Goal: Information Seeking & Learning: Learn about a topic

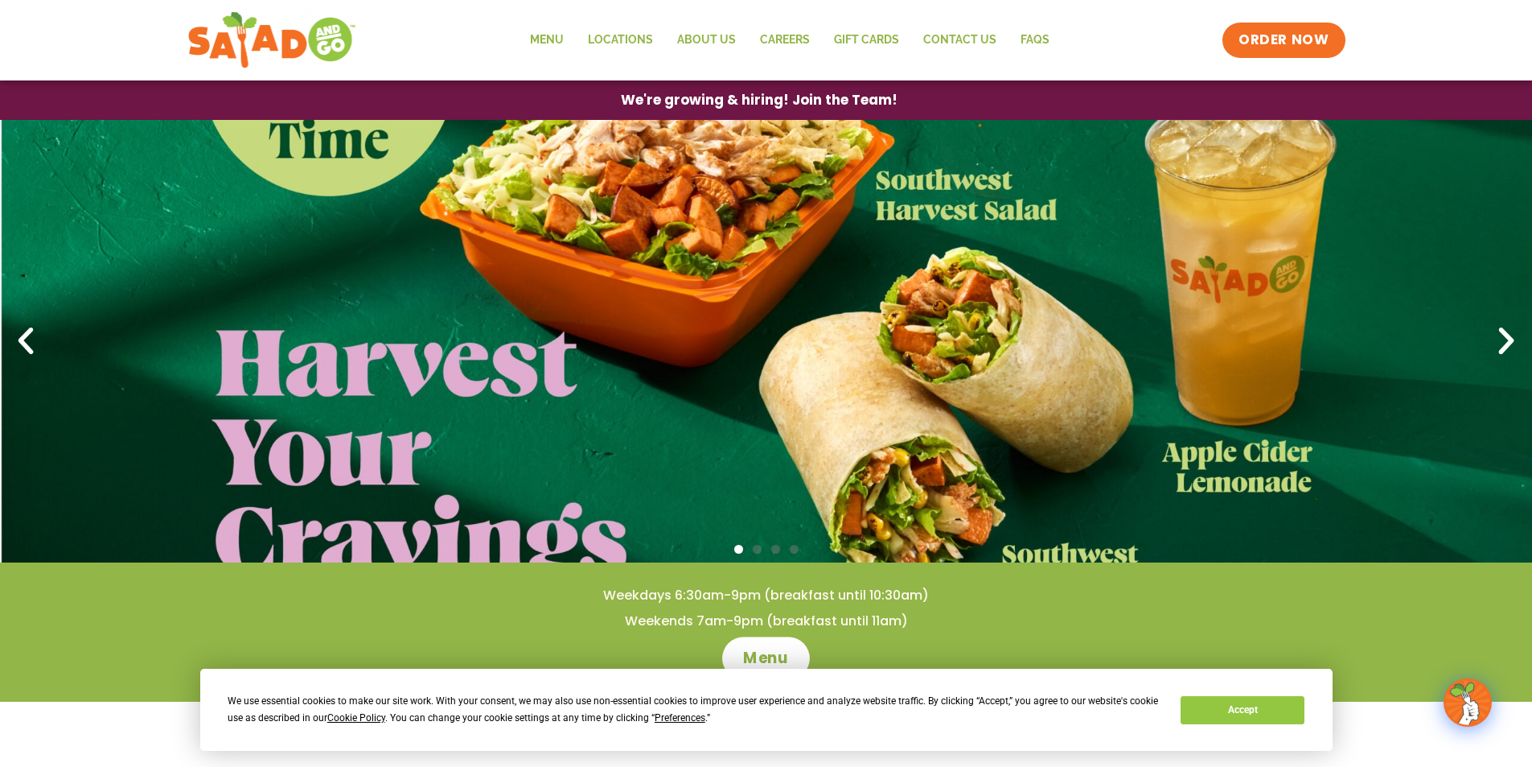
click at [772, 656] on span "Menu" at bounding box center [766, 657] width 46 height 21
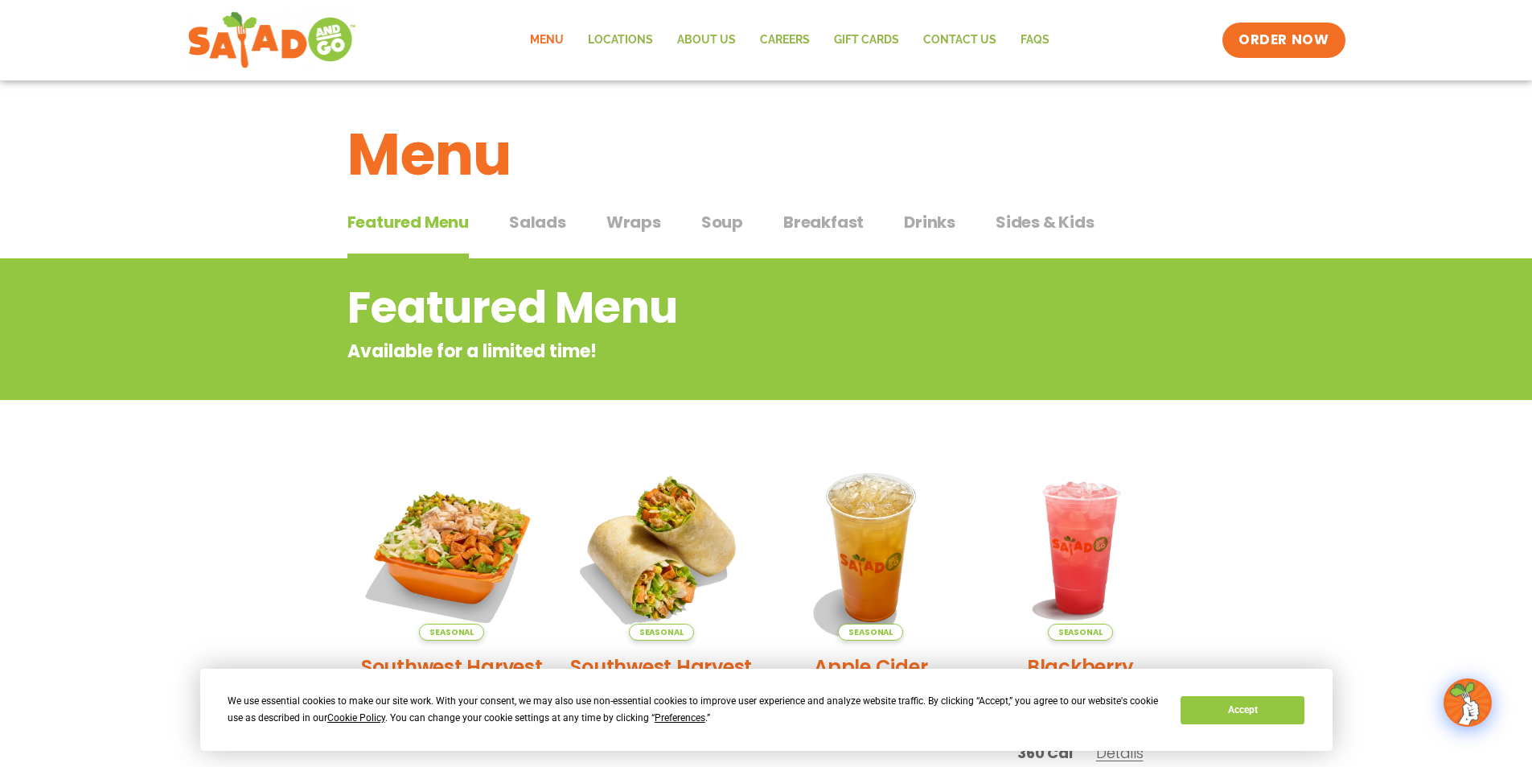
click at [540, 220] on span "Salads" at bounding box center [537, 222] width 57 height 24
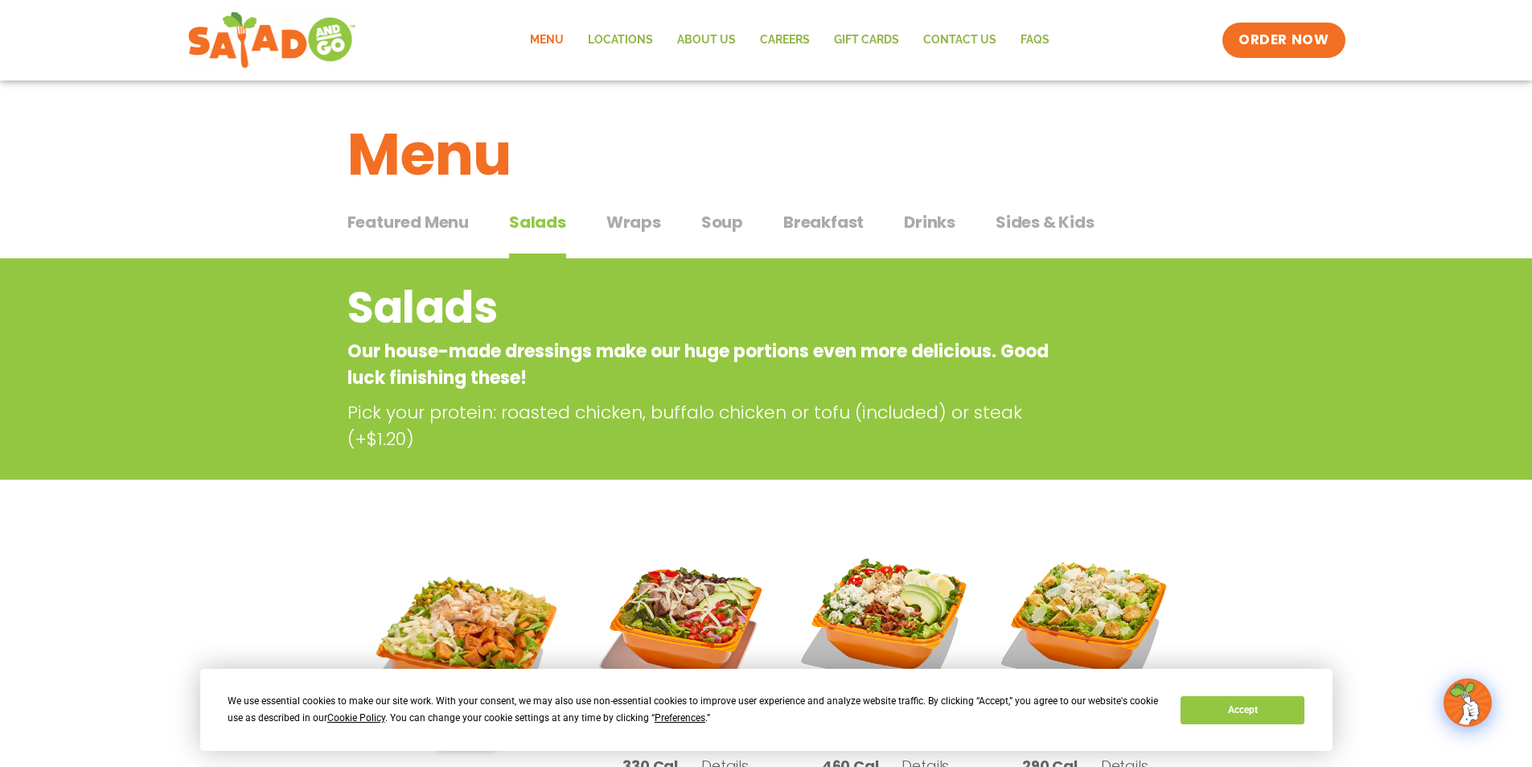
click at [634, 228] on span "Wraps" at bounding box center [633, 222] width 55 height 24
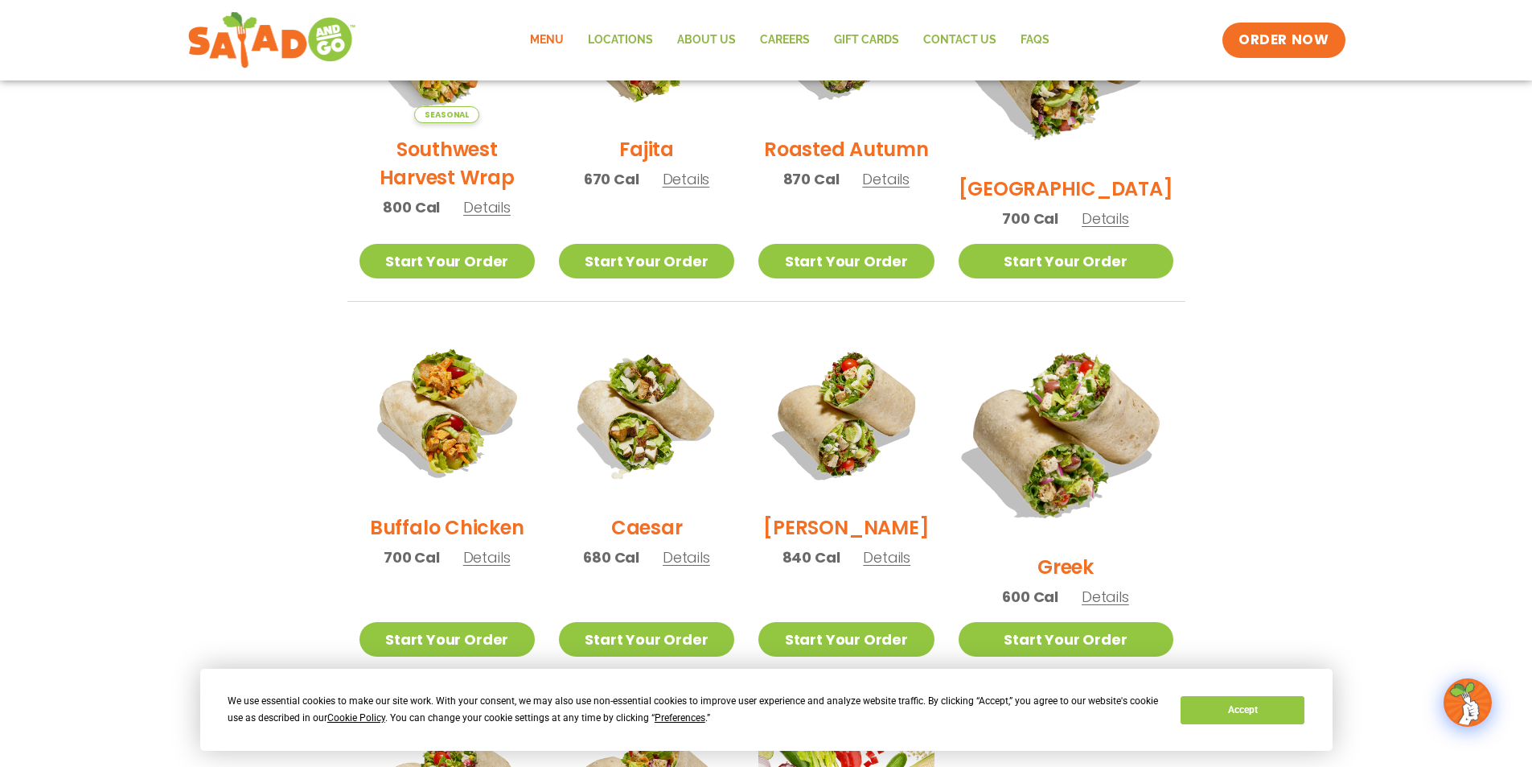
scroll to position [563, 0]
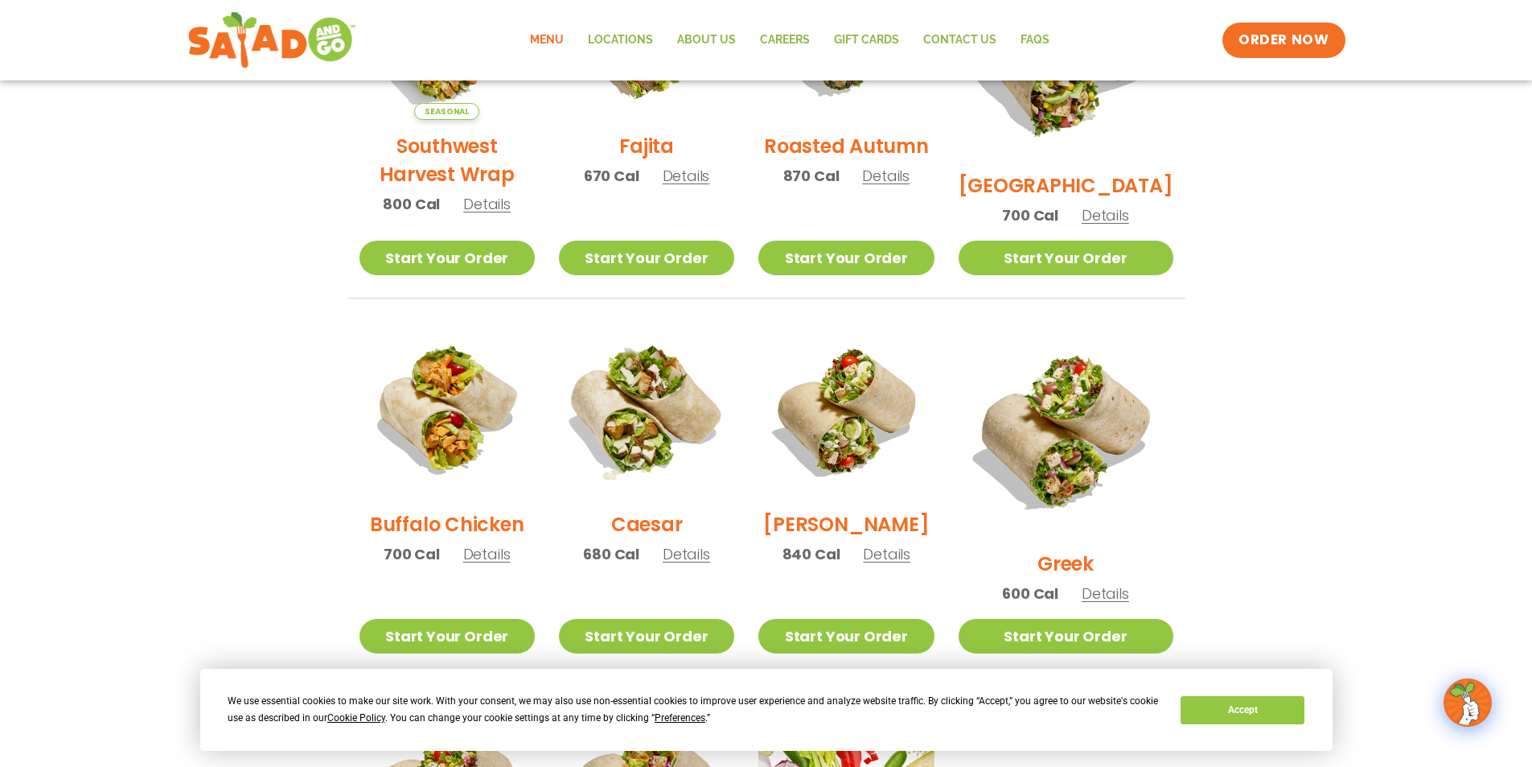
click at [640, 442] on img at bounding box center [647, 410] width 206 height 206
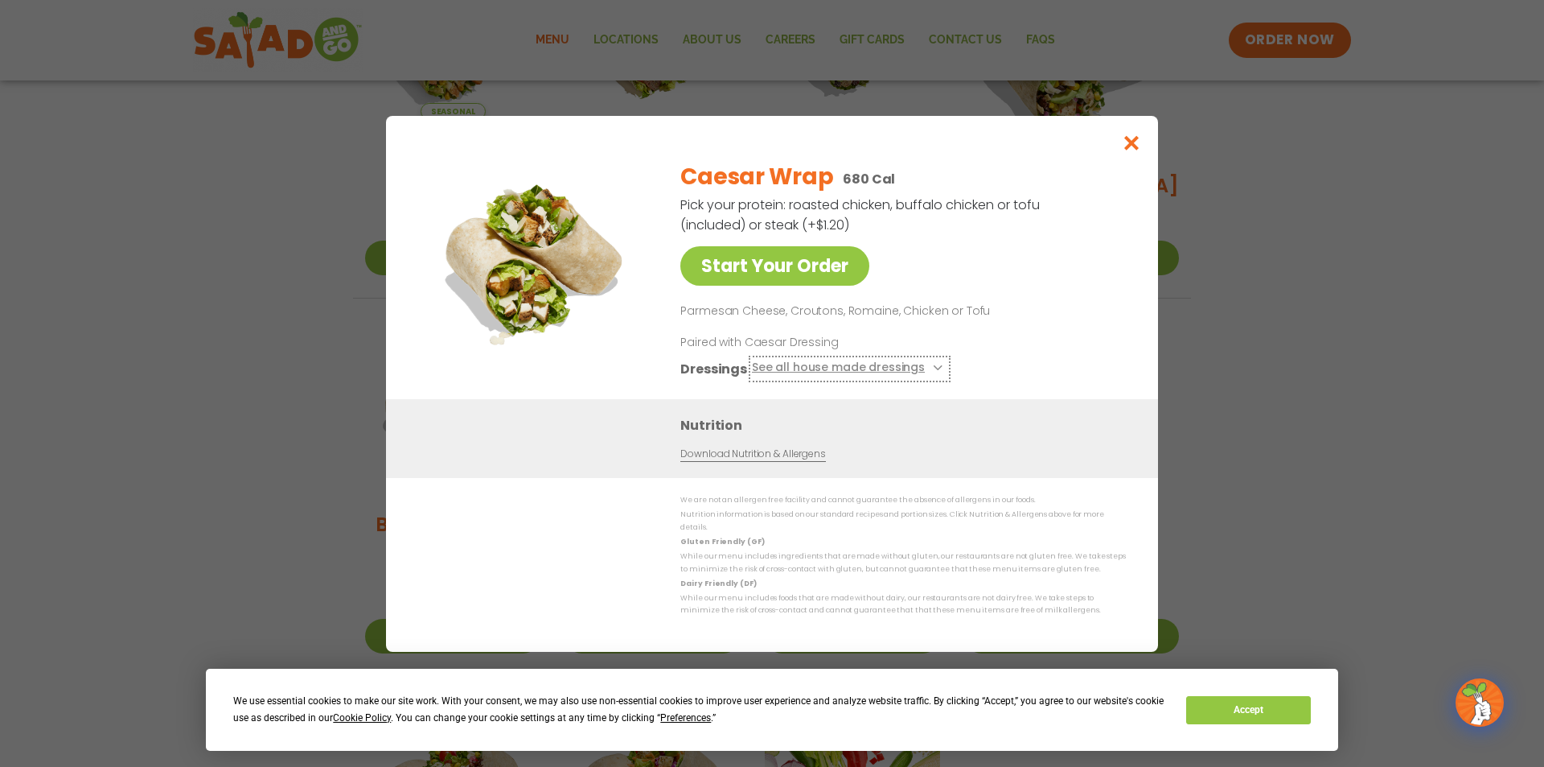
click at [933, 378] on button "See all house made dressings" at bounding box center [849, 368] width 195 height 20
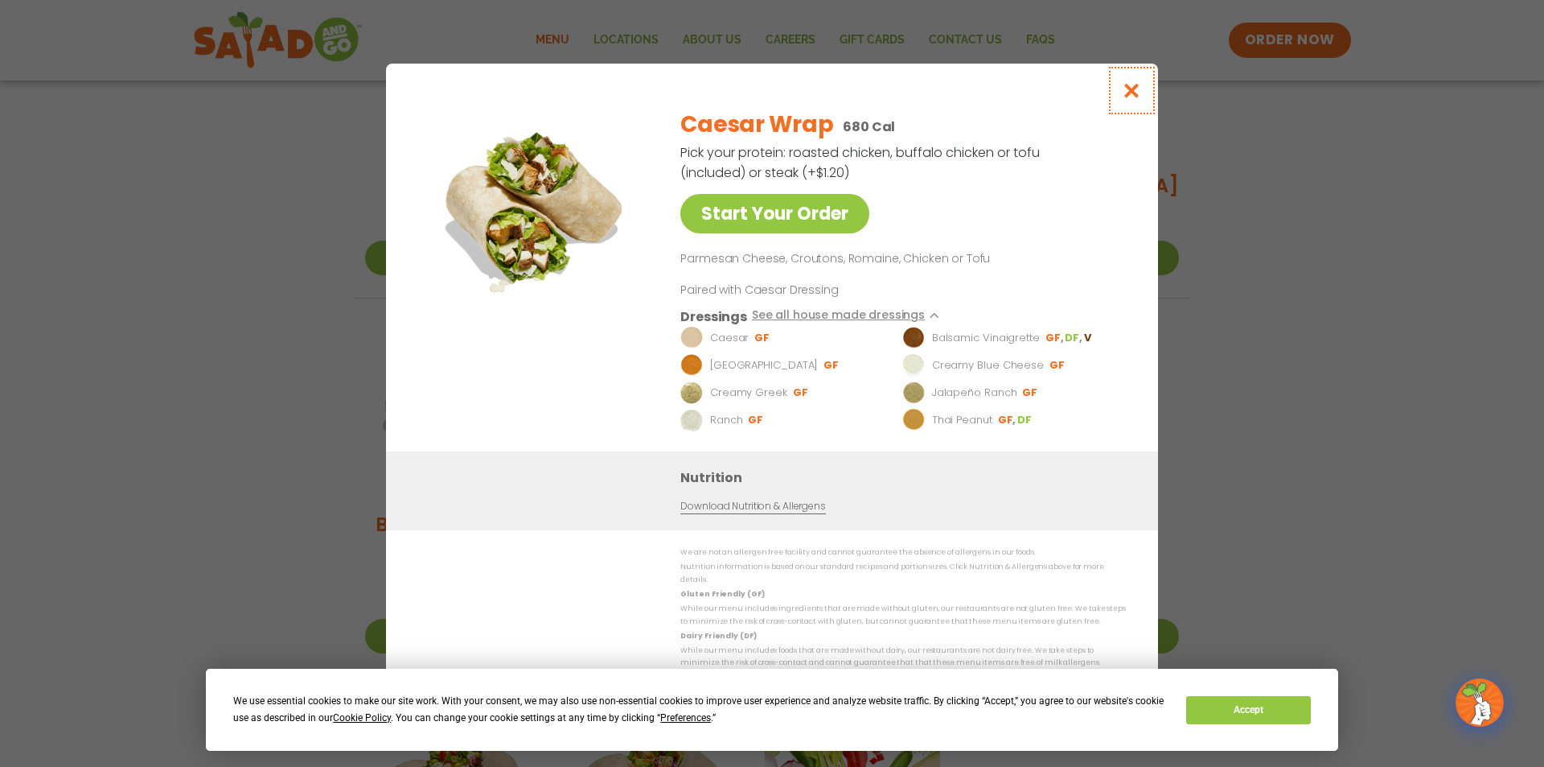
click at [1132, 99] on icon "Close modal" at bounding box center [1132, 90] width 20 height 17
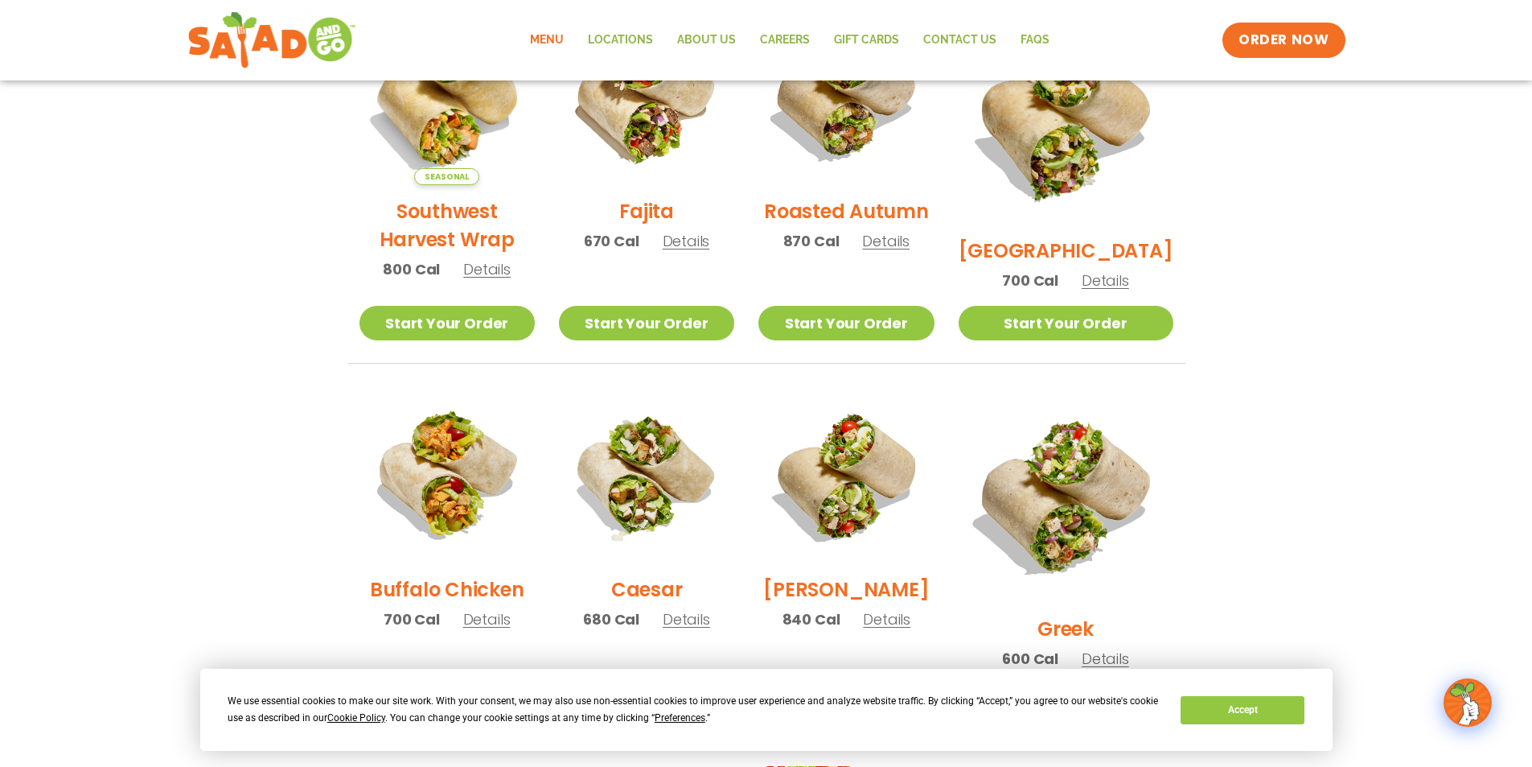
scroll to position [322, 0]
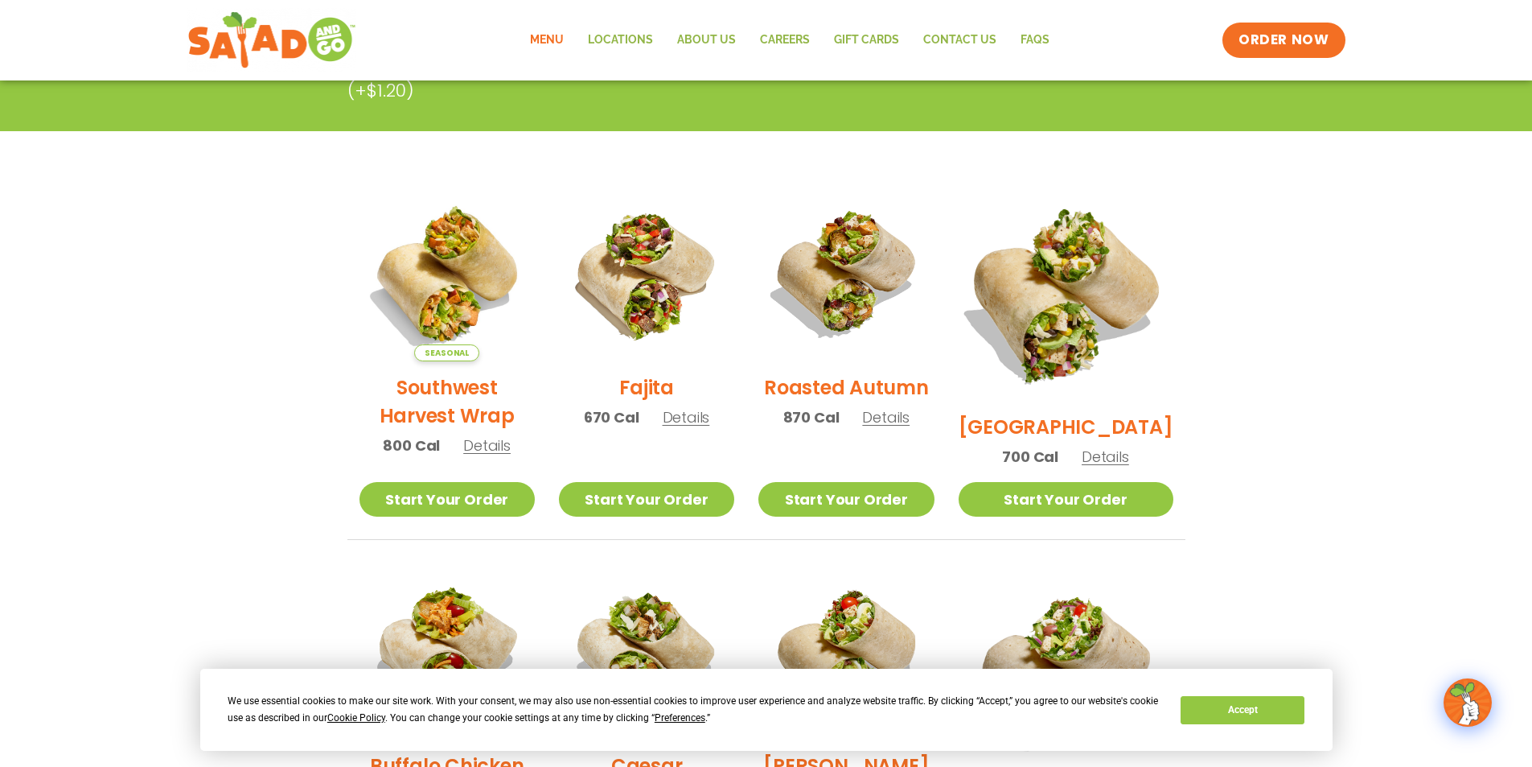
click at [1115, 304] on img at bounding box center [1065, 293] width 252 height 252
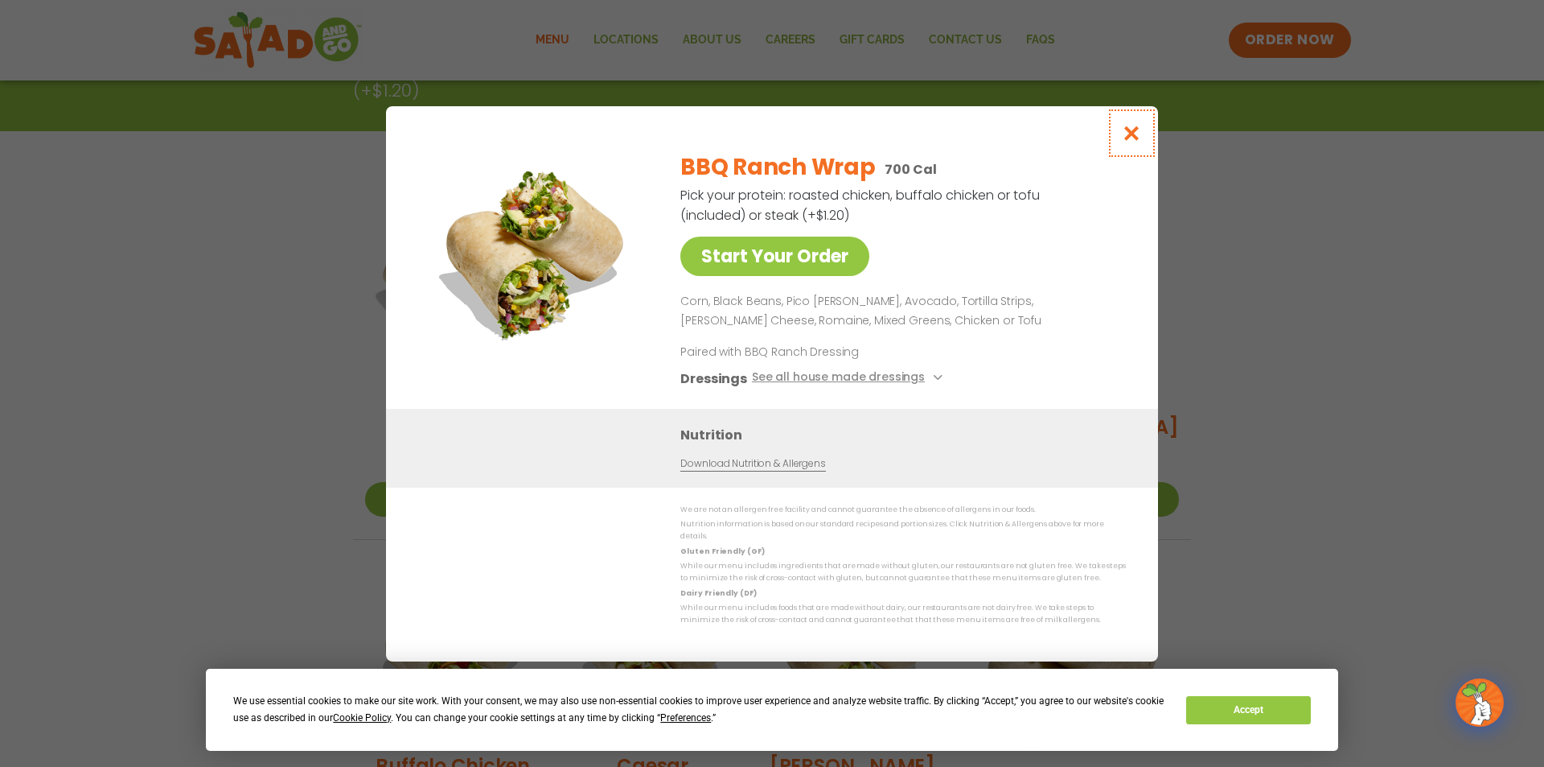
click at [1123, 134] on icon "Close modal" at bounding box center [1132, 133] width 20 height 17
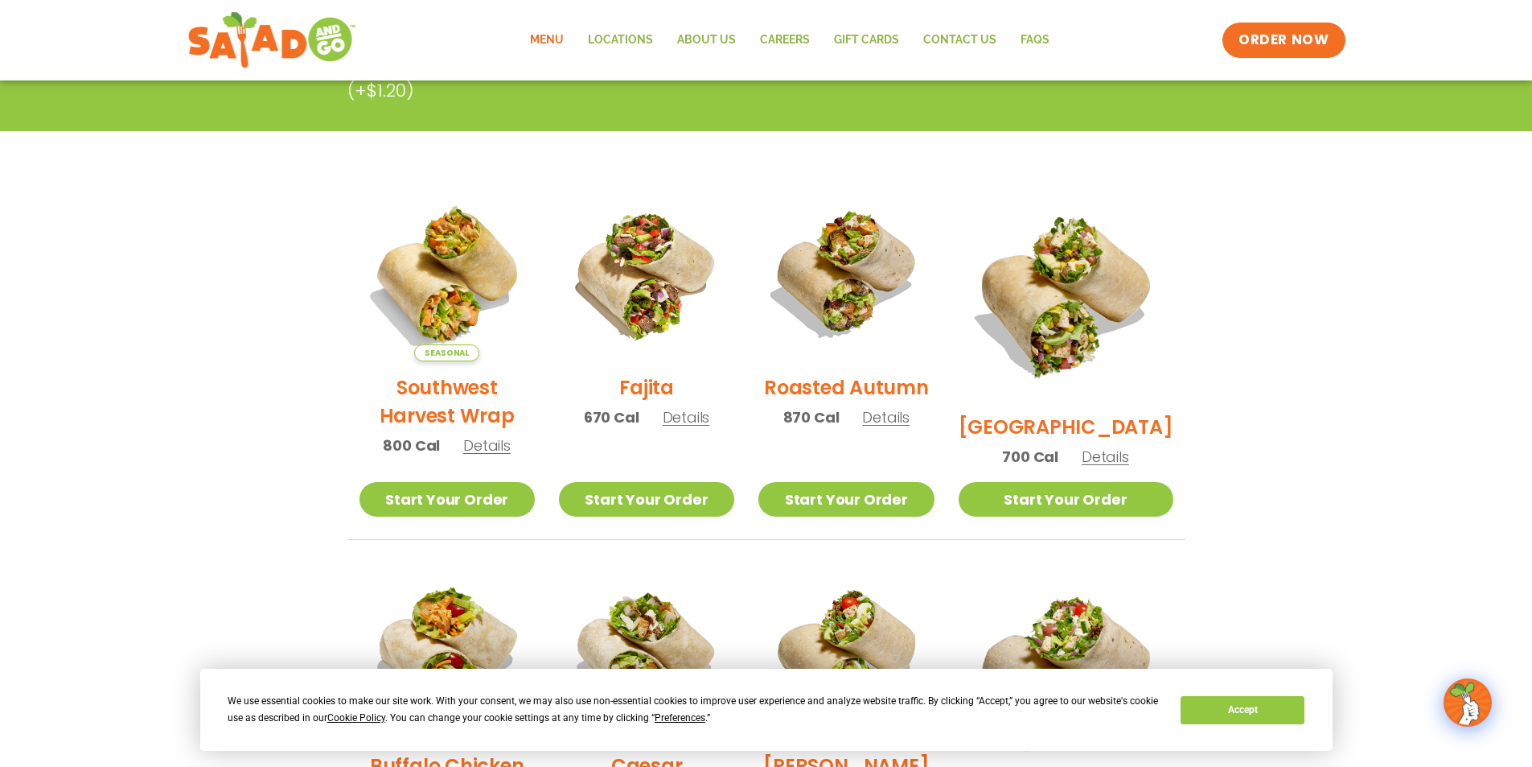
click at [538, 39] on link "Menu" at bounding box center [547, 40] width 58 height 37
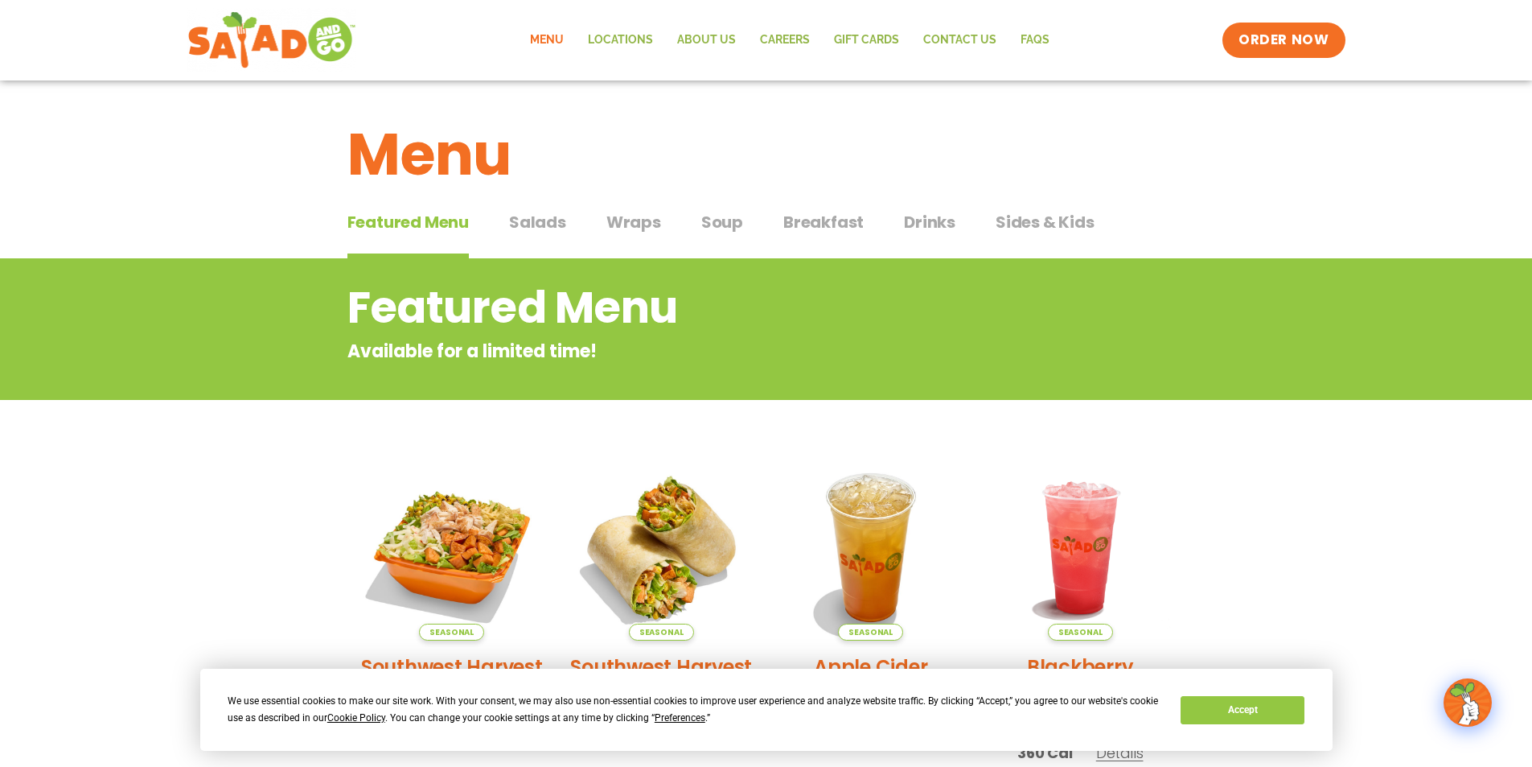
click at [1056, 226] on span "Sides & Kids" at bounding box center [1045, 222] width 99 height 24
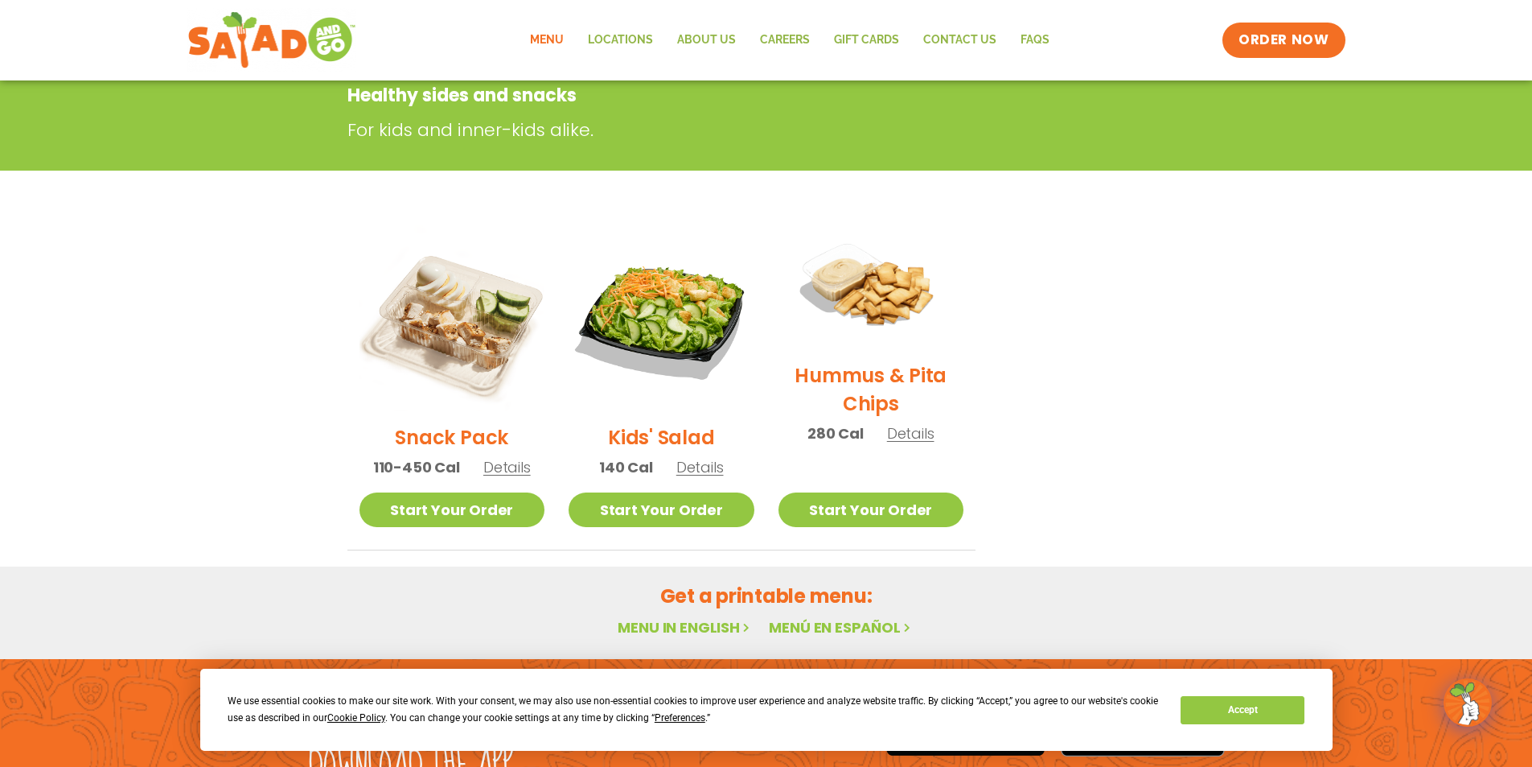
scroll to position [72, 0]
